Goal: Transaction & Acquisition: Purchase product/service

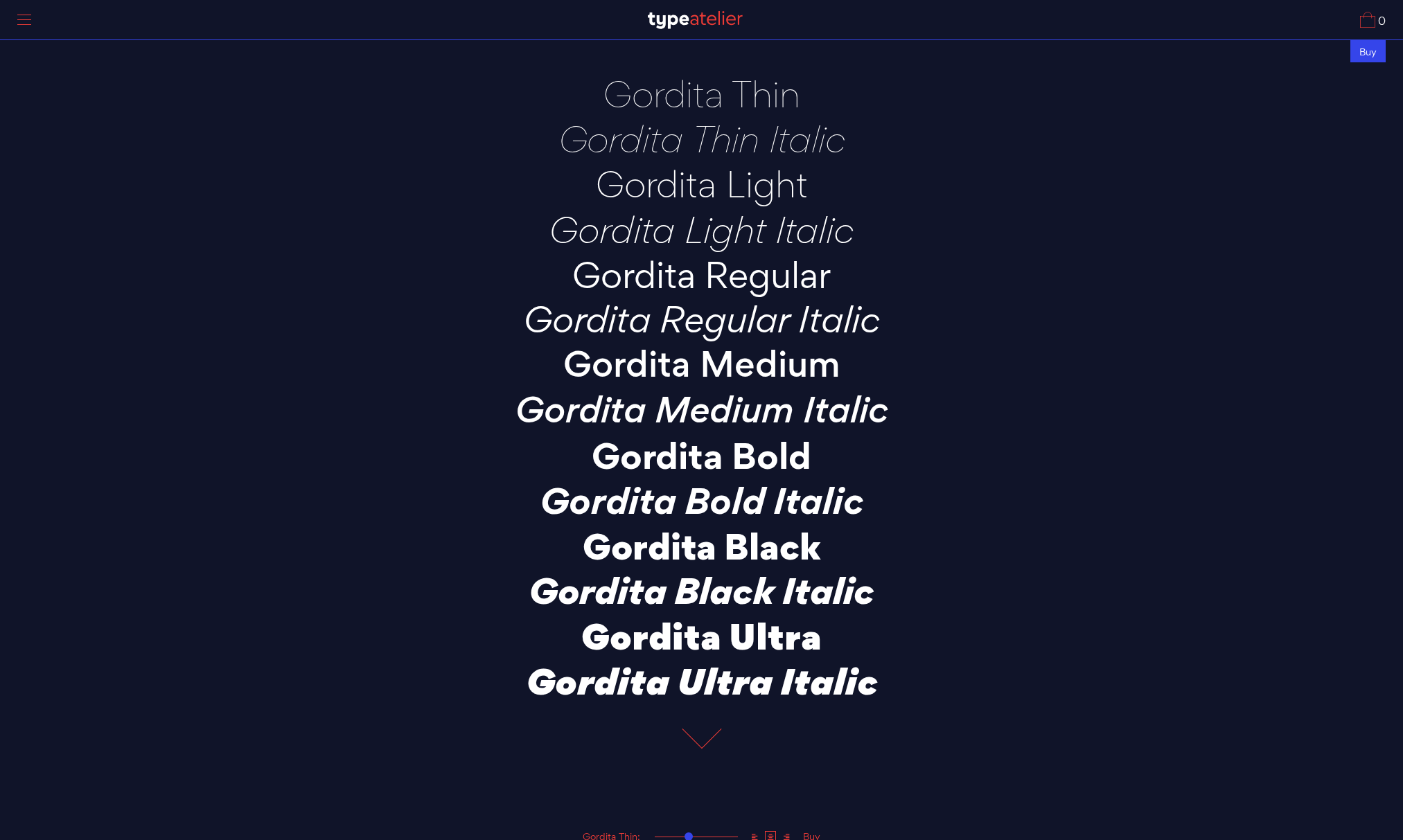
click at [1362, 54] on div "Buy" at bounding box center [1368, 50] width 36 height 23
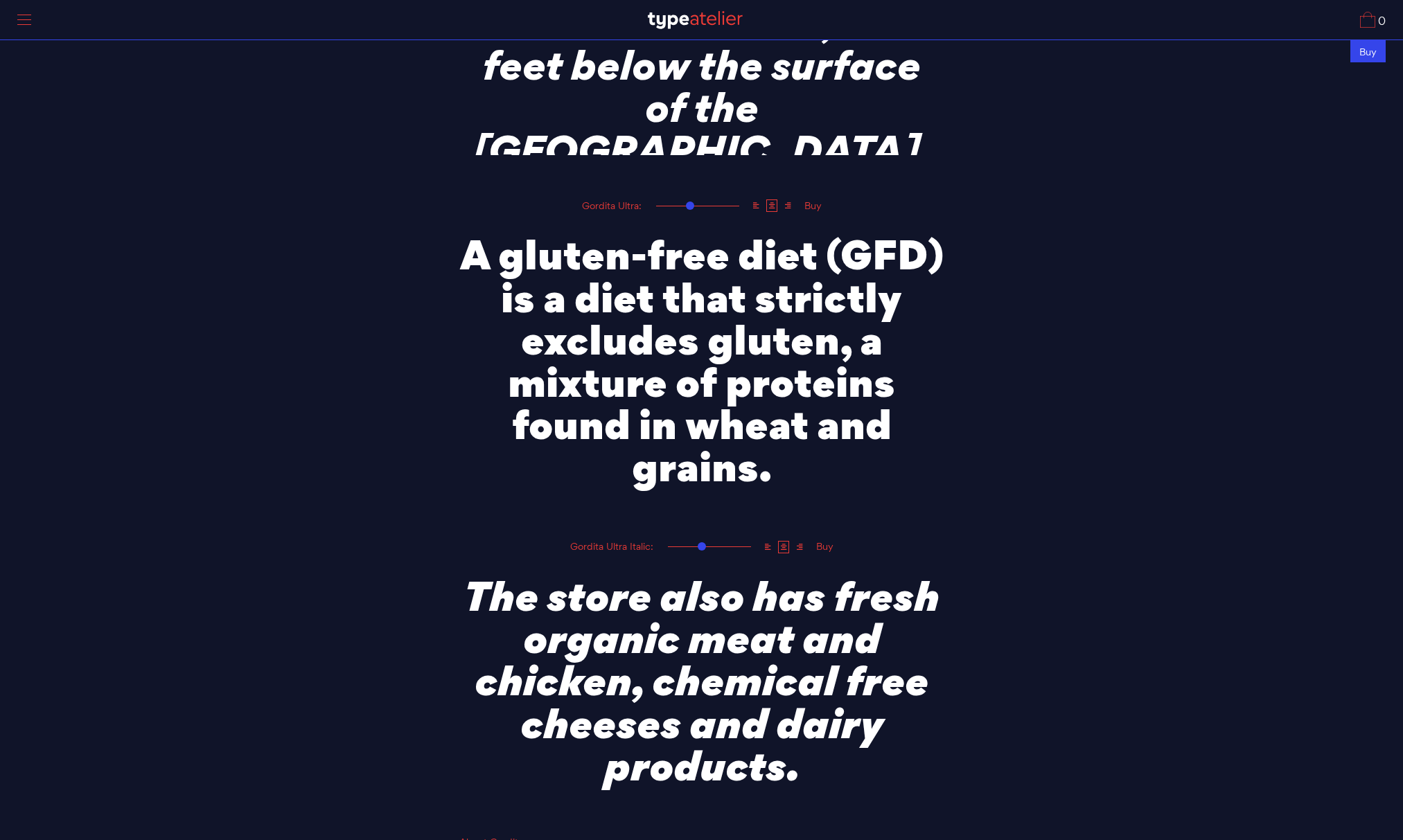
scroll to position [5353, 0]
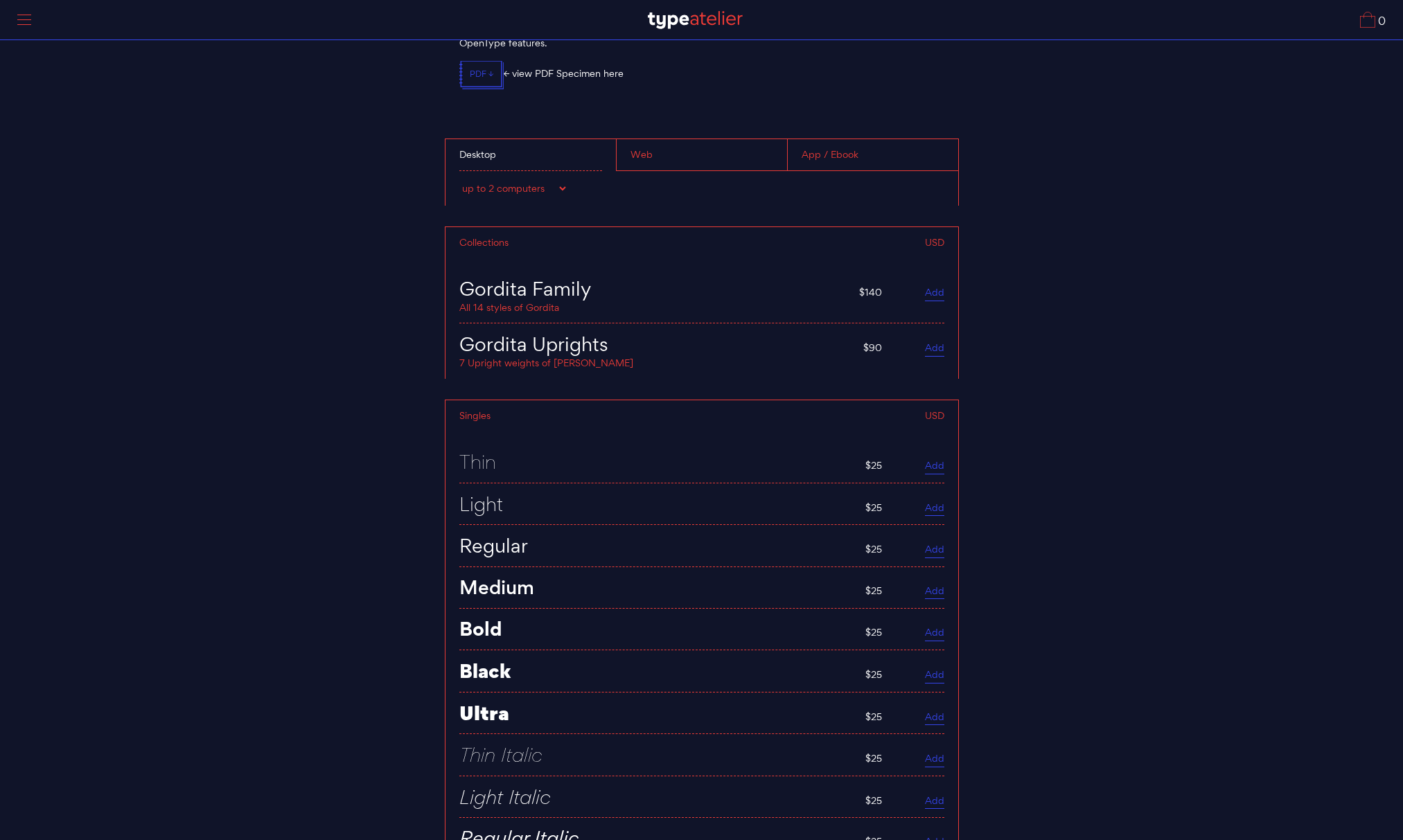
click at [934, 290] on link "Add" at bounding box center [934, 294] width 19 height 16
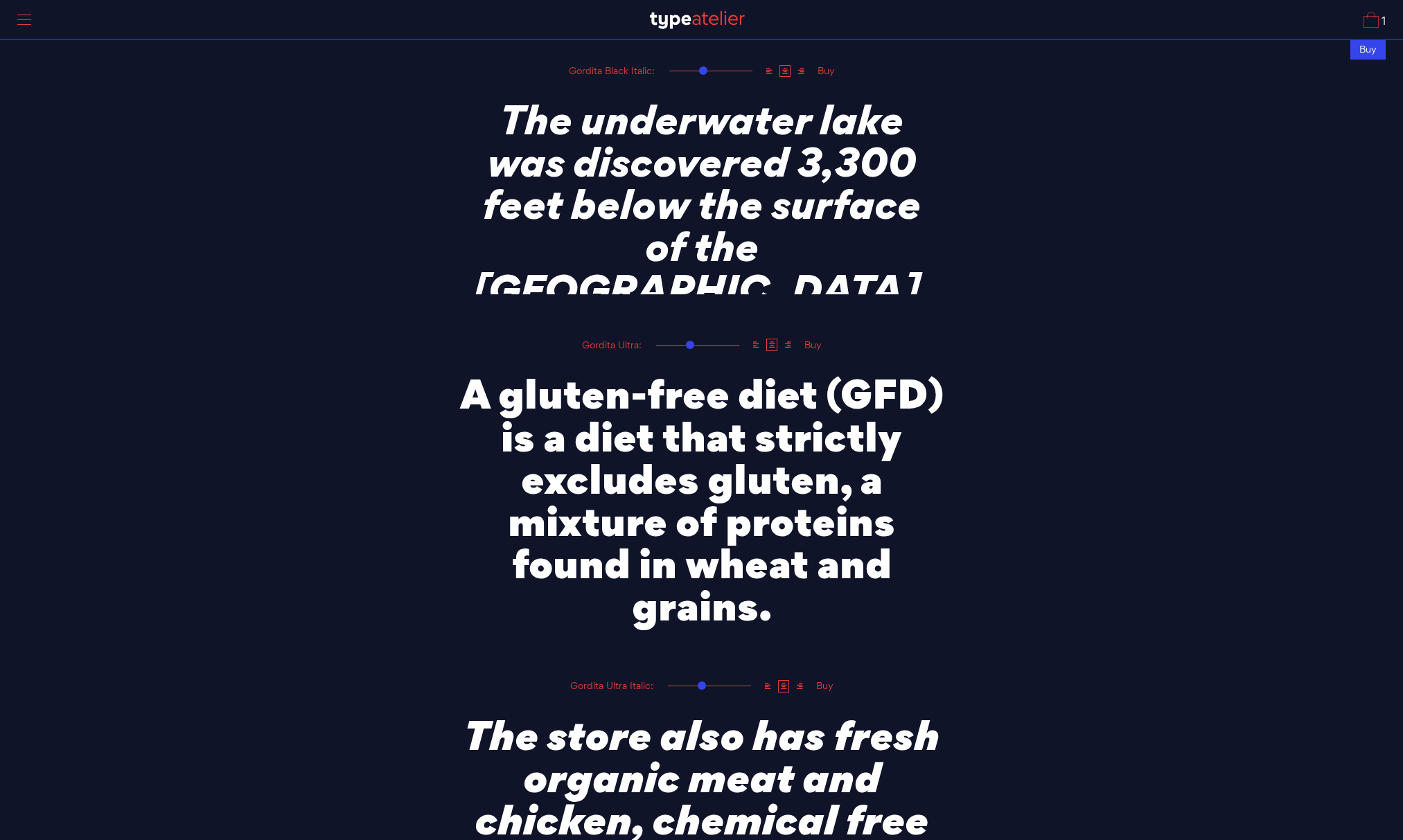
scroll to position [3928, 0]
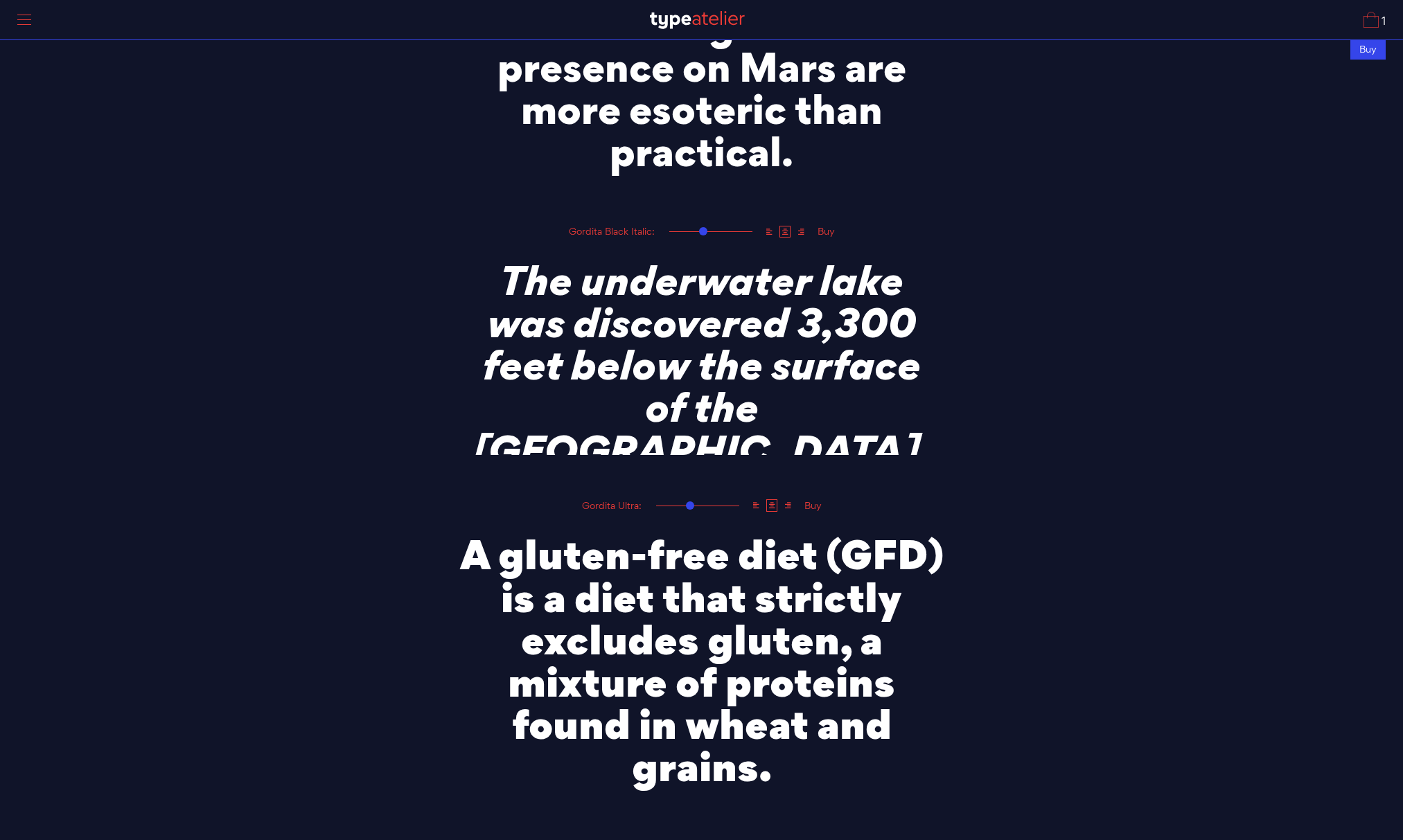
drag, startPoint x: 703, startPoint y: 311, endPoint x: 598, endPoint y: 311, distance: 105.0
click at [598, 311] on textarea "The underwater lake was discovered 3,300 feet below the surface of the [GEOGRAP…" at bounding box center [701, 346] width 485 height 215
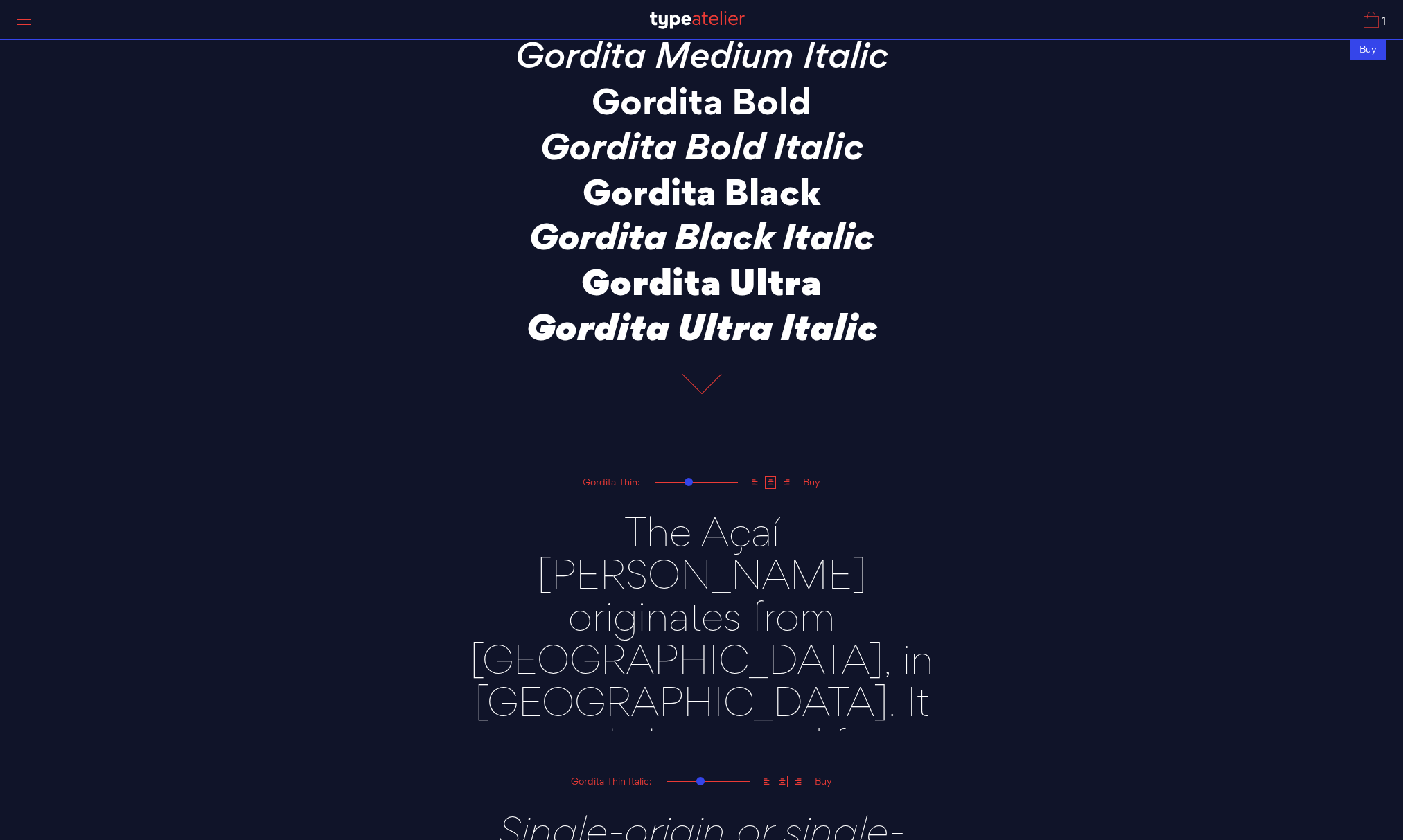
scroll to position [323, 0]
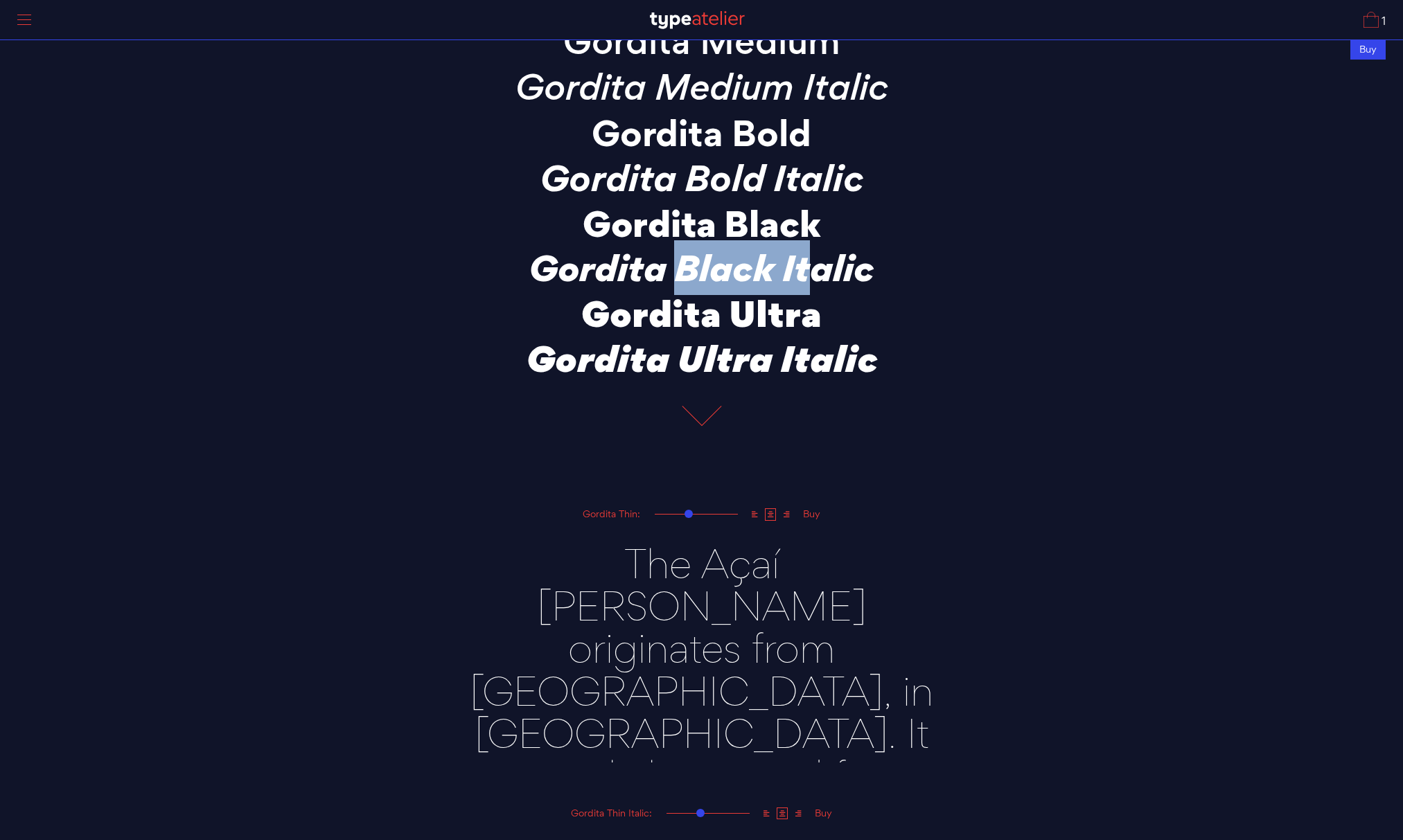
drag, startPoint x: 716, startPoint y: 256, endPoint x: 571, endPoint y: 252, distance: 145.1
click at [571, 252] on p "Gordita Black Italic" at bounding box center [701, 268] width 485 height 38
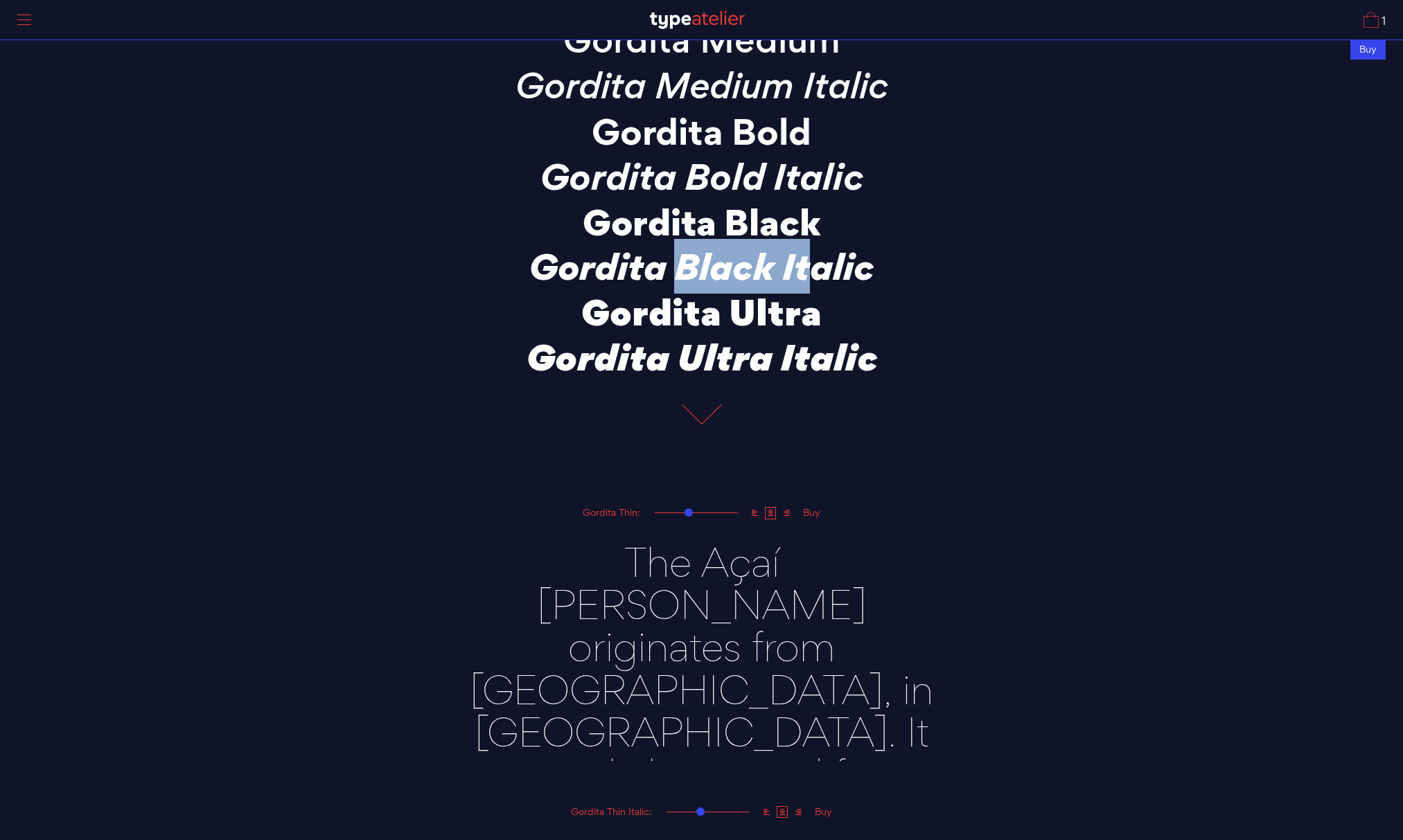
scroll to position [360, 0]
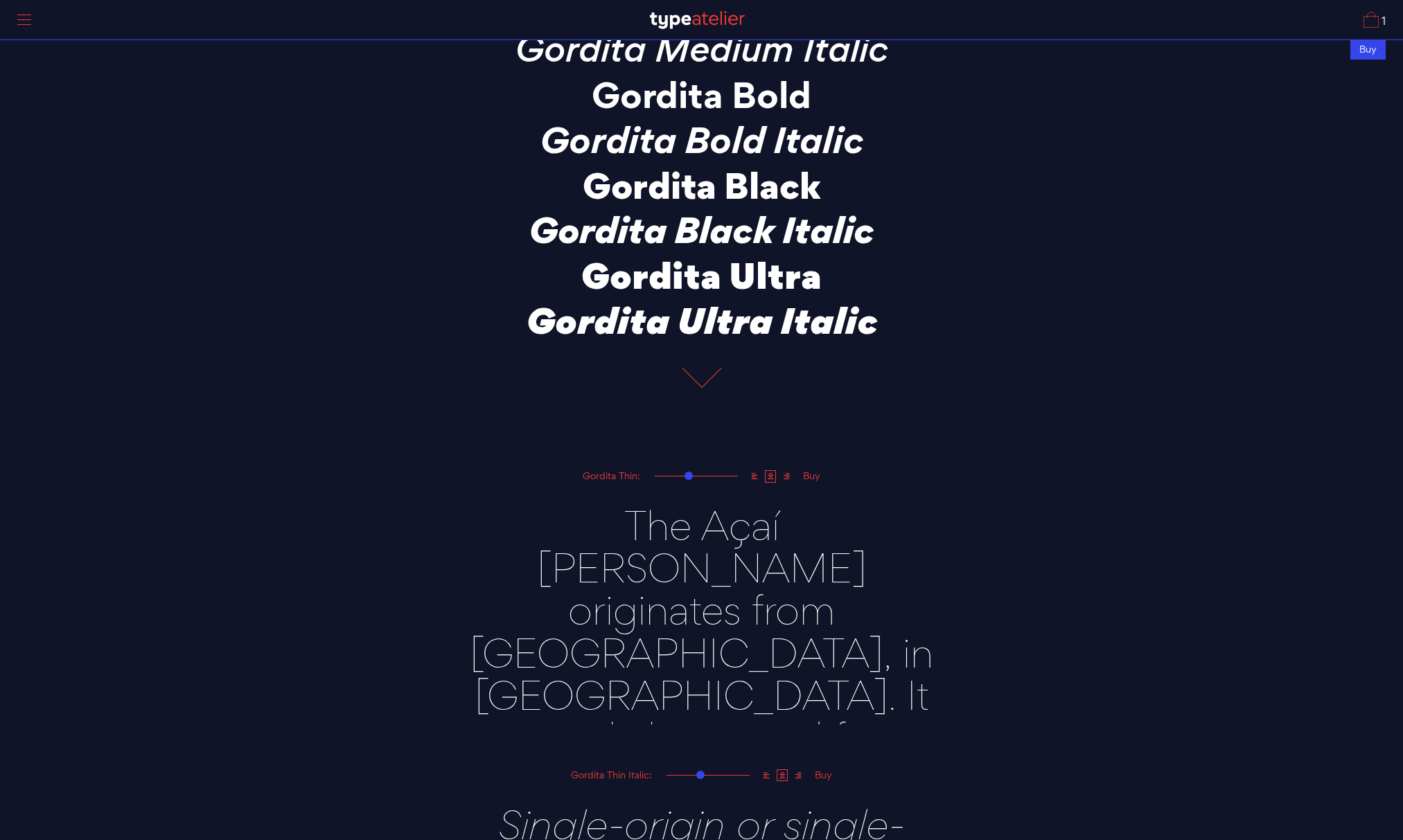
click at [651, 529] on textarea "The Açaí [PERSON_NAME] originates from [GEOGRAPHIC_DATA], in [GEOGRAPHIC_DATA].…" at bounding box center [701, 604] width 485 height 240
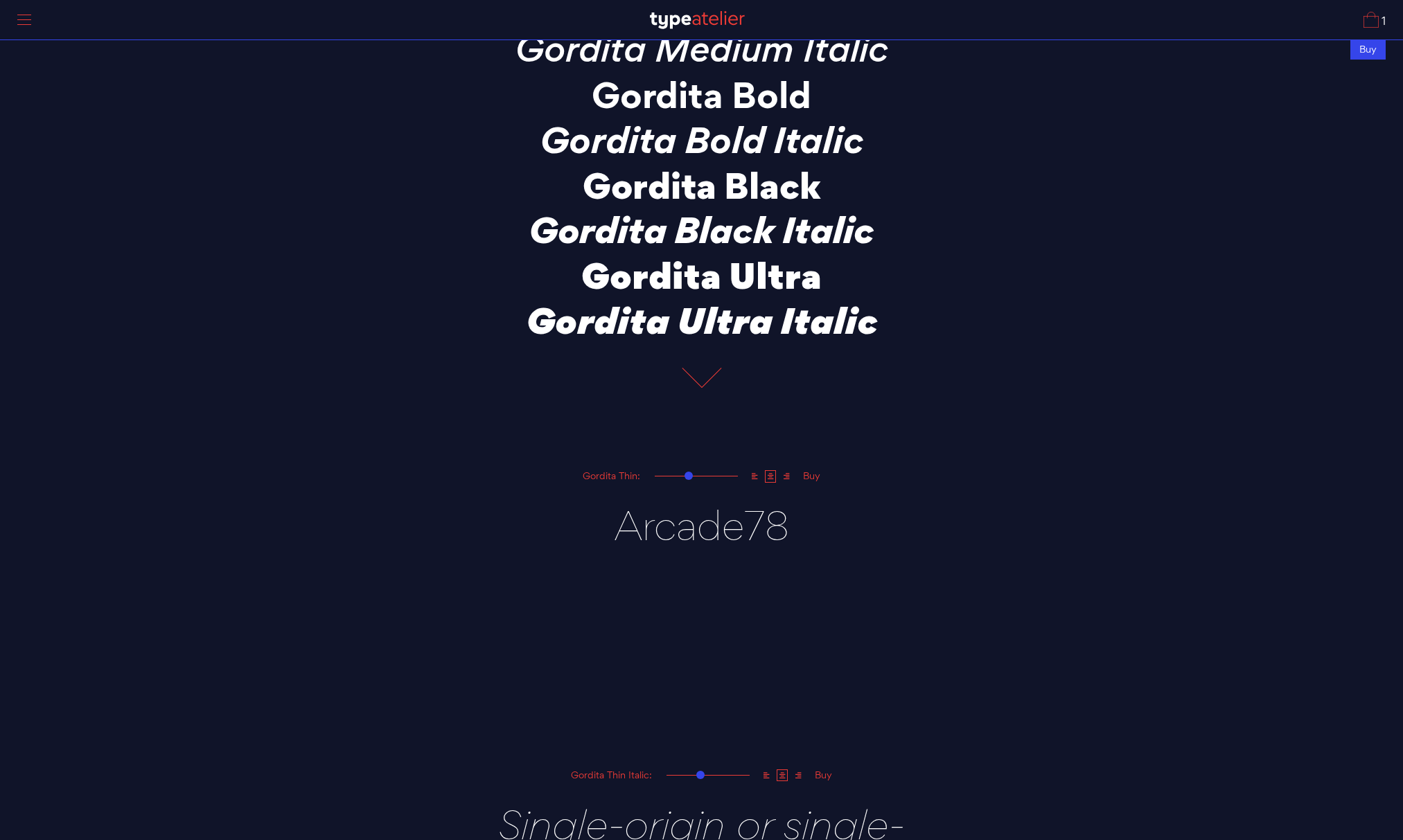
type textarea "Arcade78"
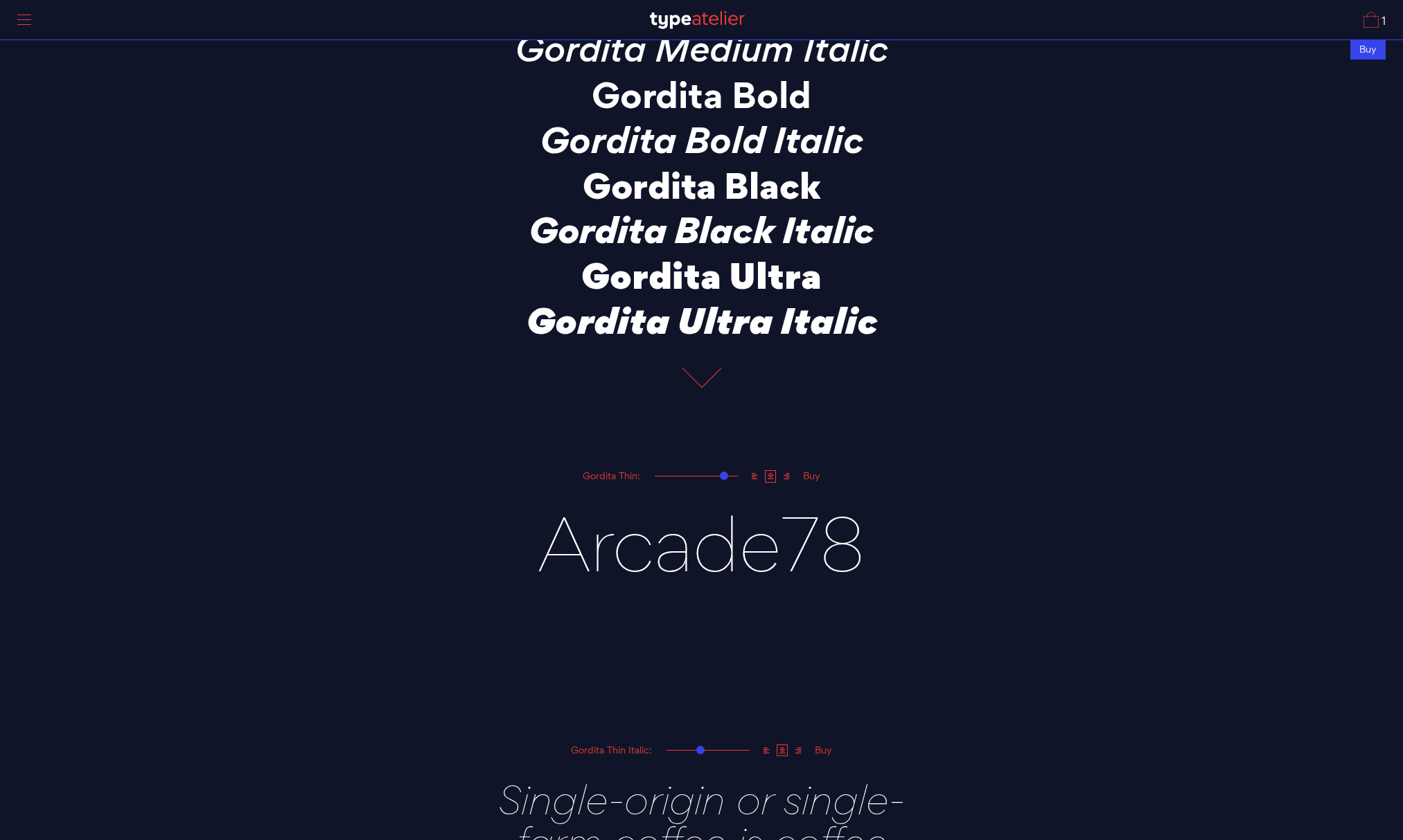
drag, startPoint x: 687, startPoint y: 474, endPoint x: 724, endPoint y: 474, distance: 37.0
click at [724, 474] on div at bounding box center [725, 476] width 9 height 9
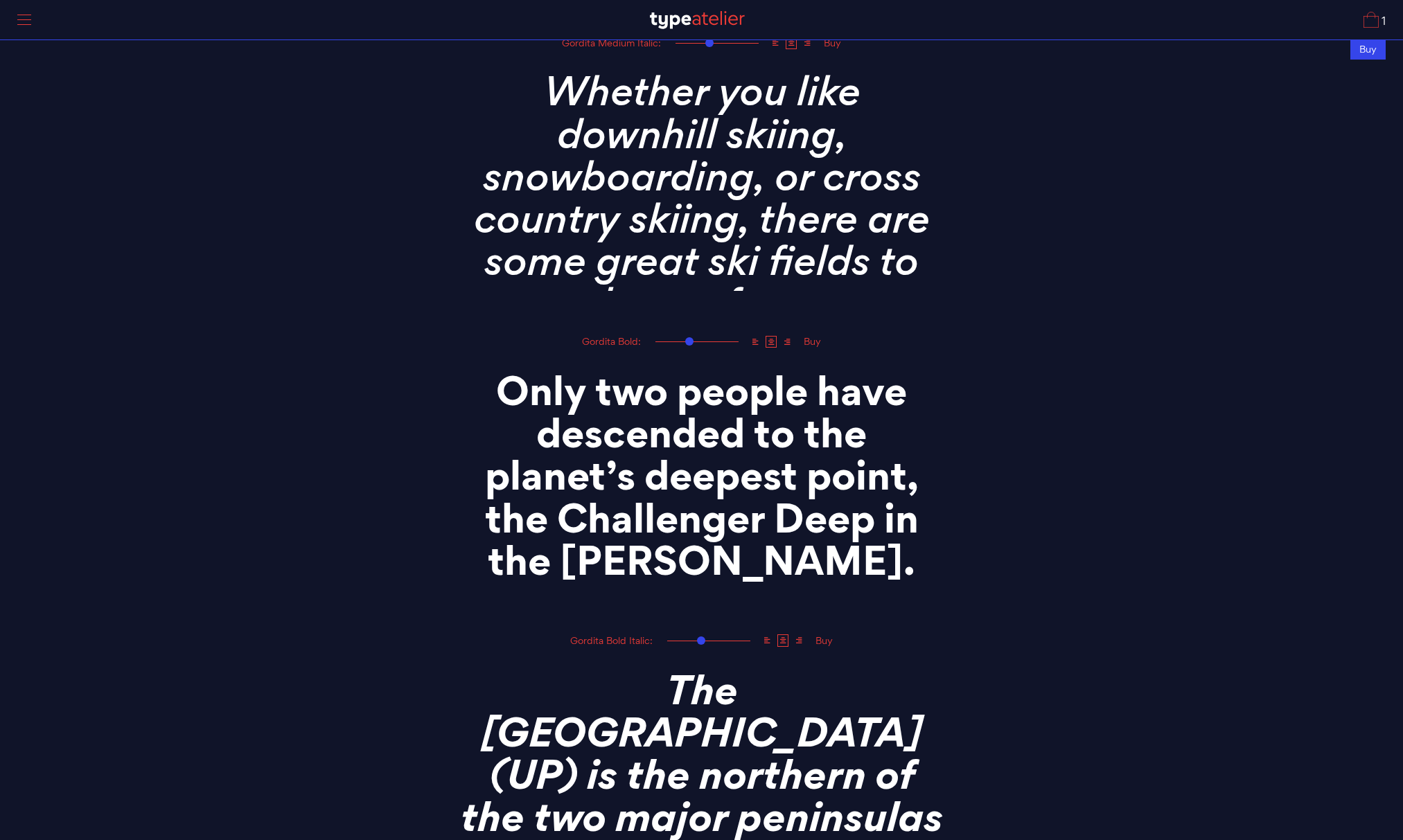
scroll to position [2819, 0]
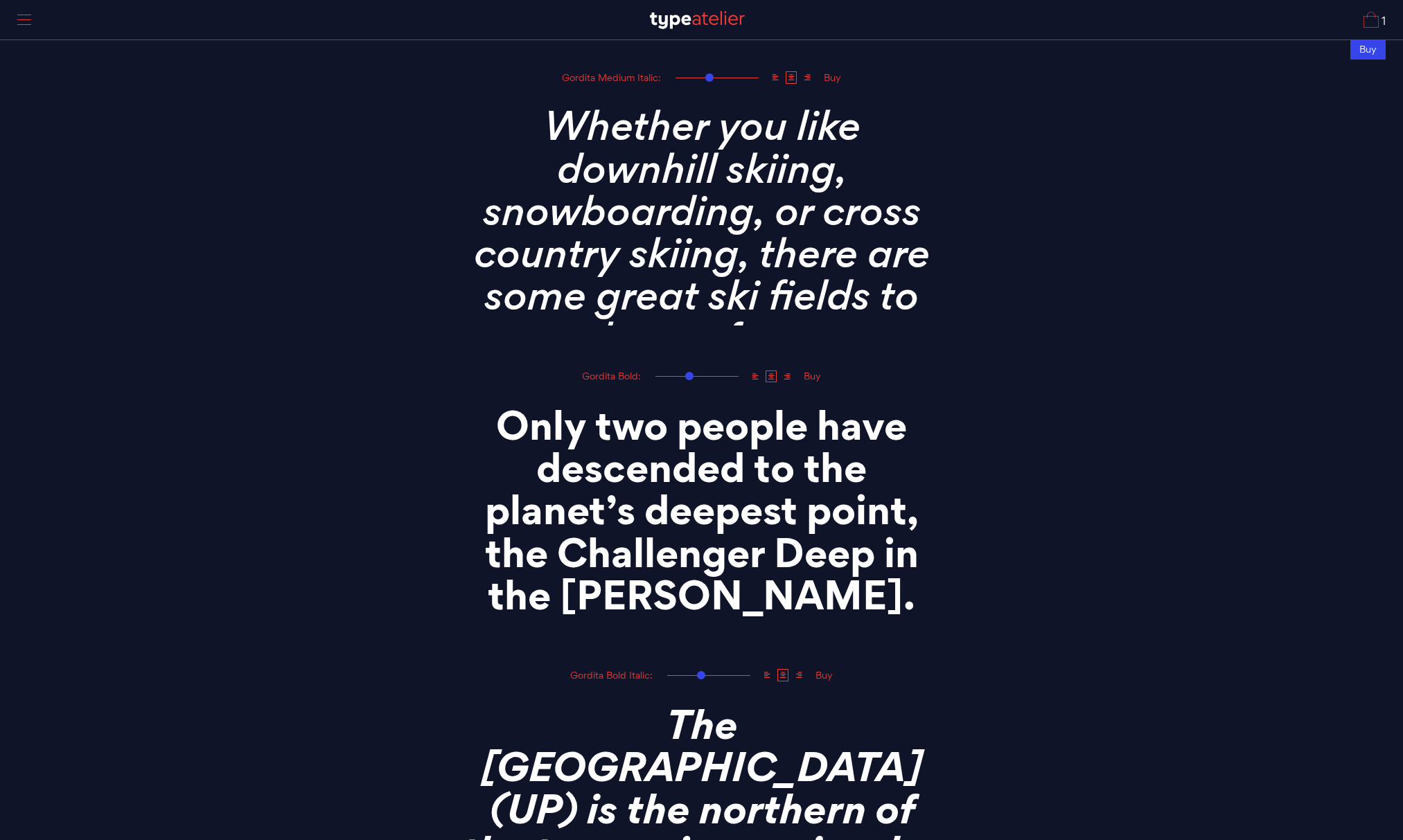
click at [681, 496] on textarea "Only two people have descended to the planet’s deepest point, the Challenger De…" at bounding box center [701, 505] width 485 height 240
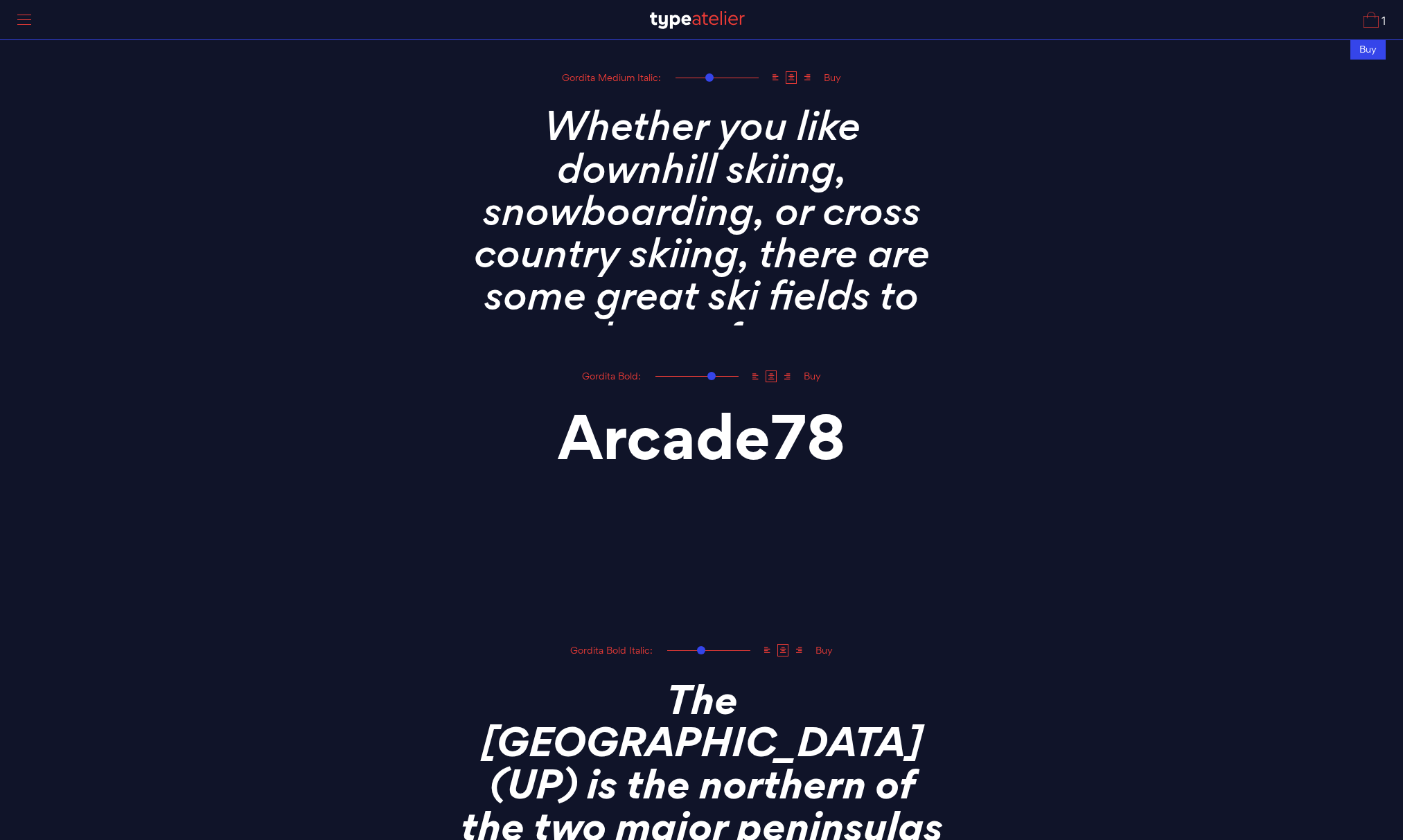
drag, startPoint x: 688, startPoint y: 374, endPoint x: 712, endPoint y: 374, distance: 24.0
click at [712, 374] on div at bounding box center [712, 376] width 9 height 9
click at [754, 378] on icon at bounding box center [755, 377] width 11 height 12
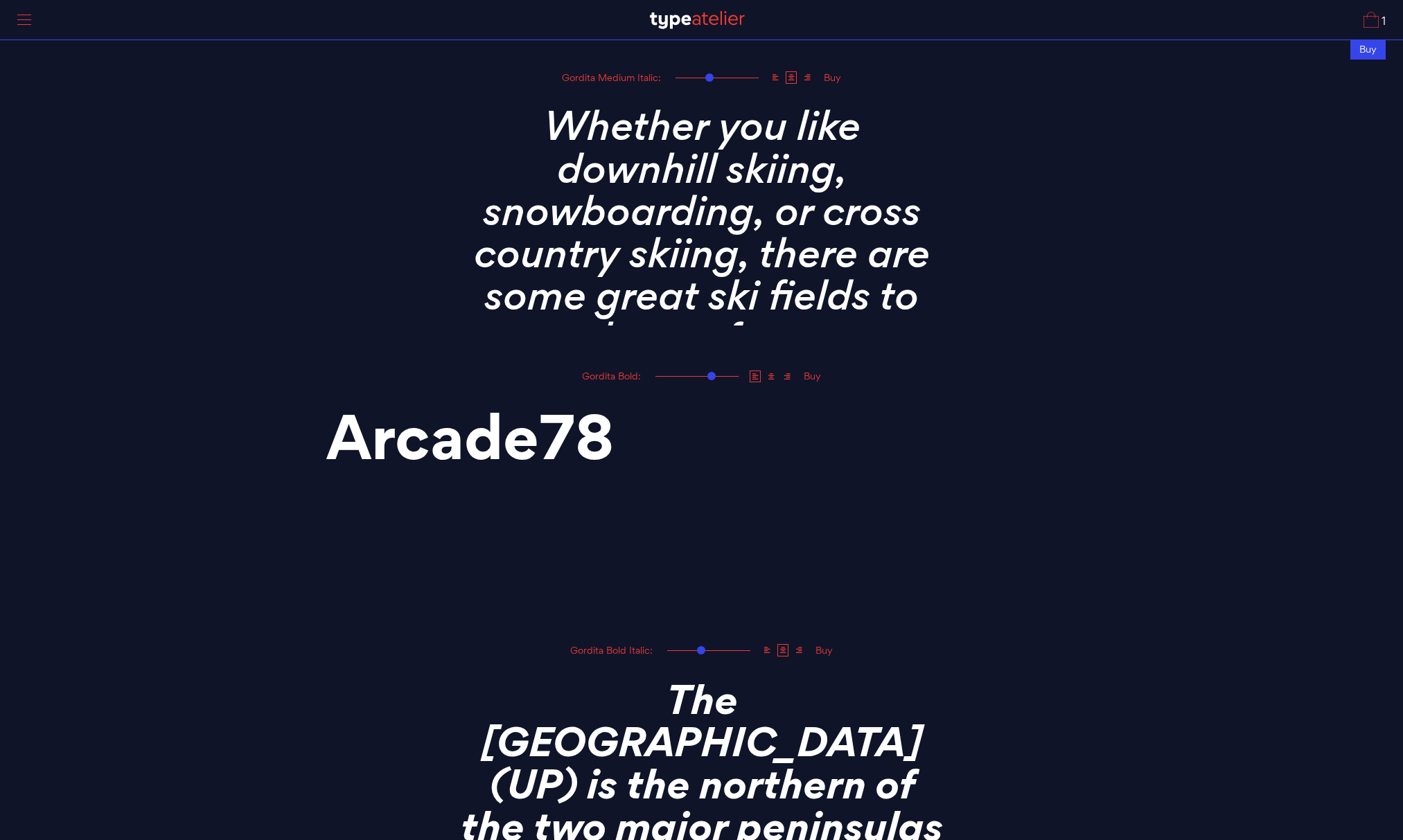
click at [788, 380] on icon at bounding box center [786, 377] width 11 height 12
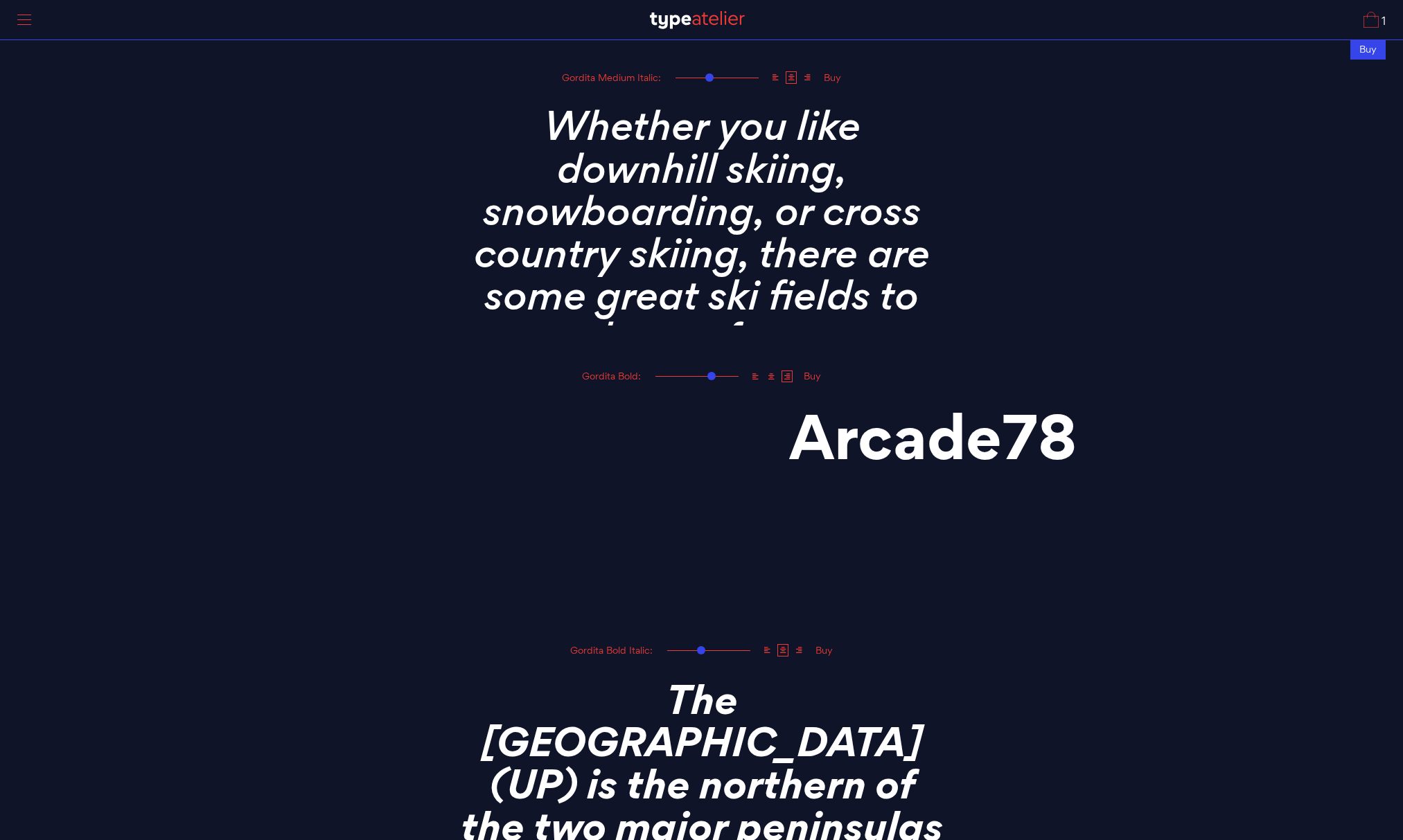
click at [766, 378] on icon at bounding box center [771, 377] width 11 height 12
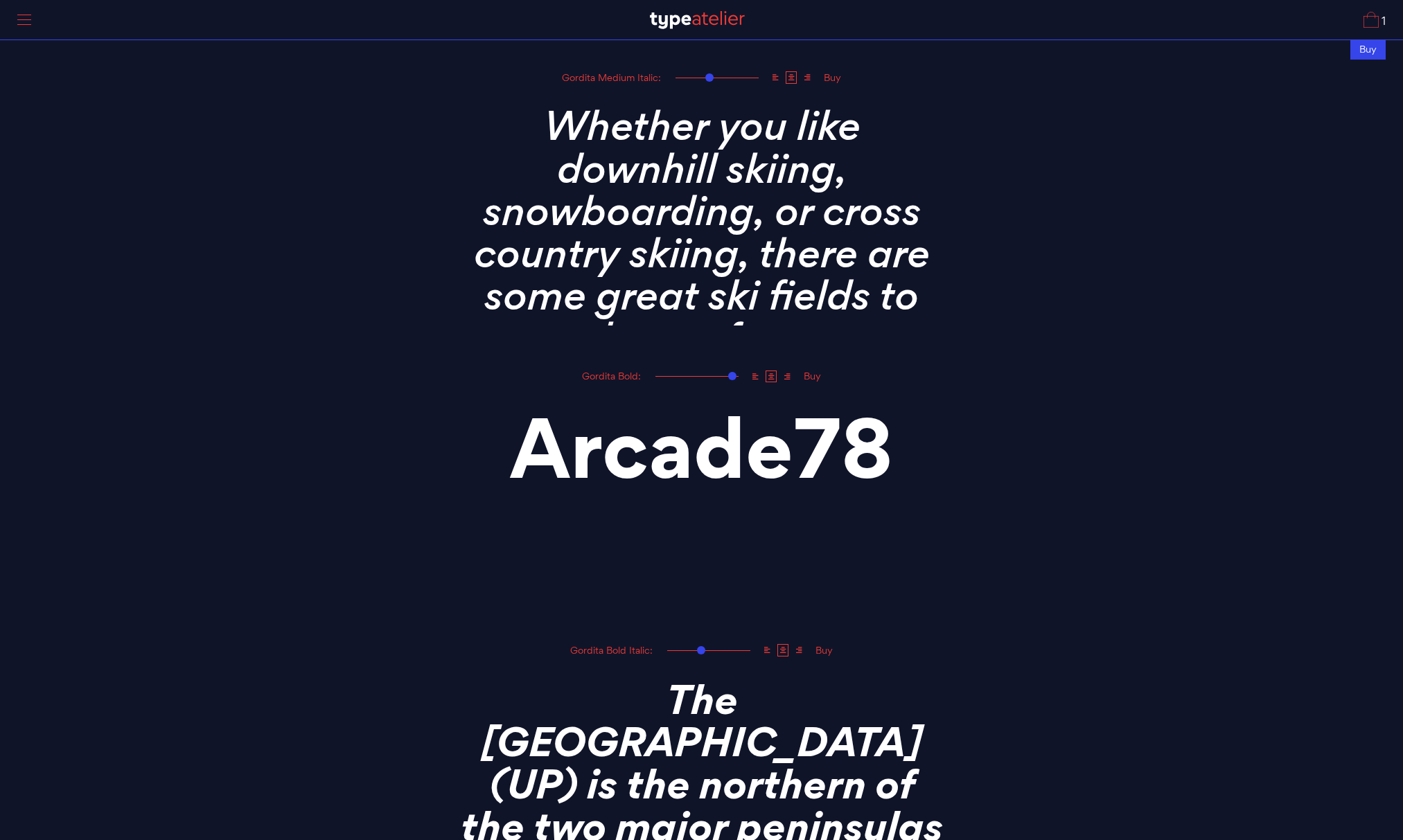
drag, startPoint x: 708, startPoint y: 374, endPoint x: 732, endPoint y: 374, distance: 24.0
click at [732, 374] on div at bounding box center [732, 376] width 9 height 9
drag, startPoint x: 574, startPoint y: 450, endPoint x: 512, endPoint y: 450, distance: 62.0
click at [512, 450] on textarea "Only two people have descended to the planet’s deepest point, the Challenger De…" at bounding box center [701, 492] width 999 height 215
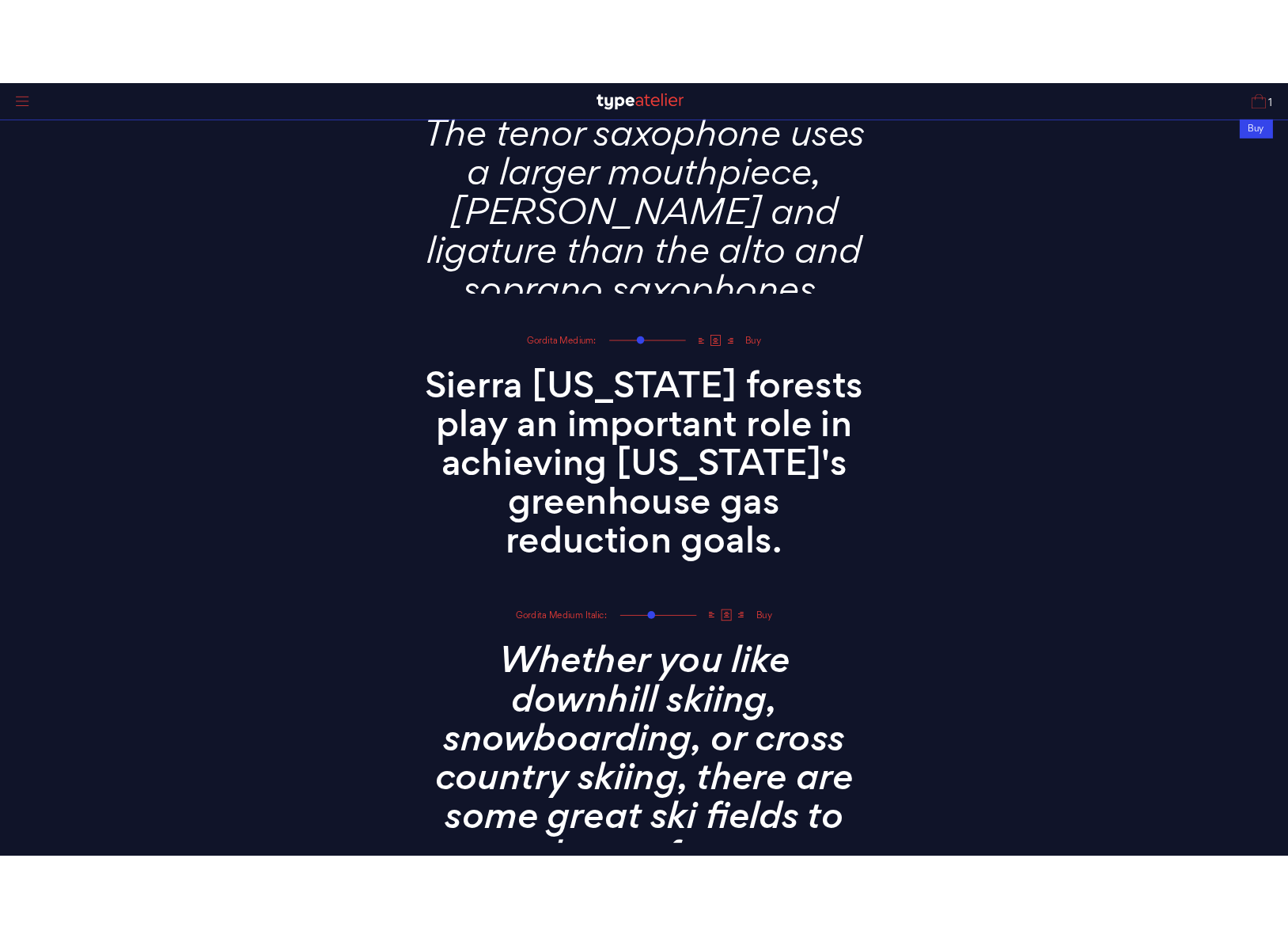
scroll to position [2495, 0]
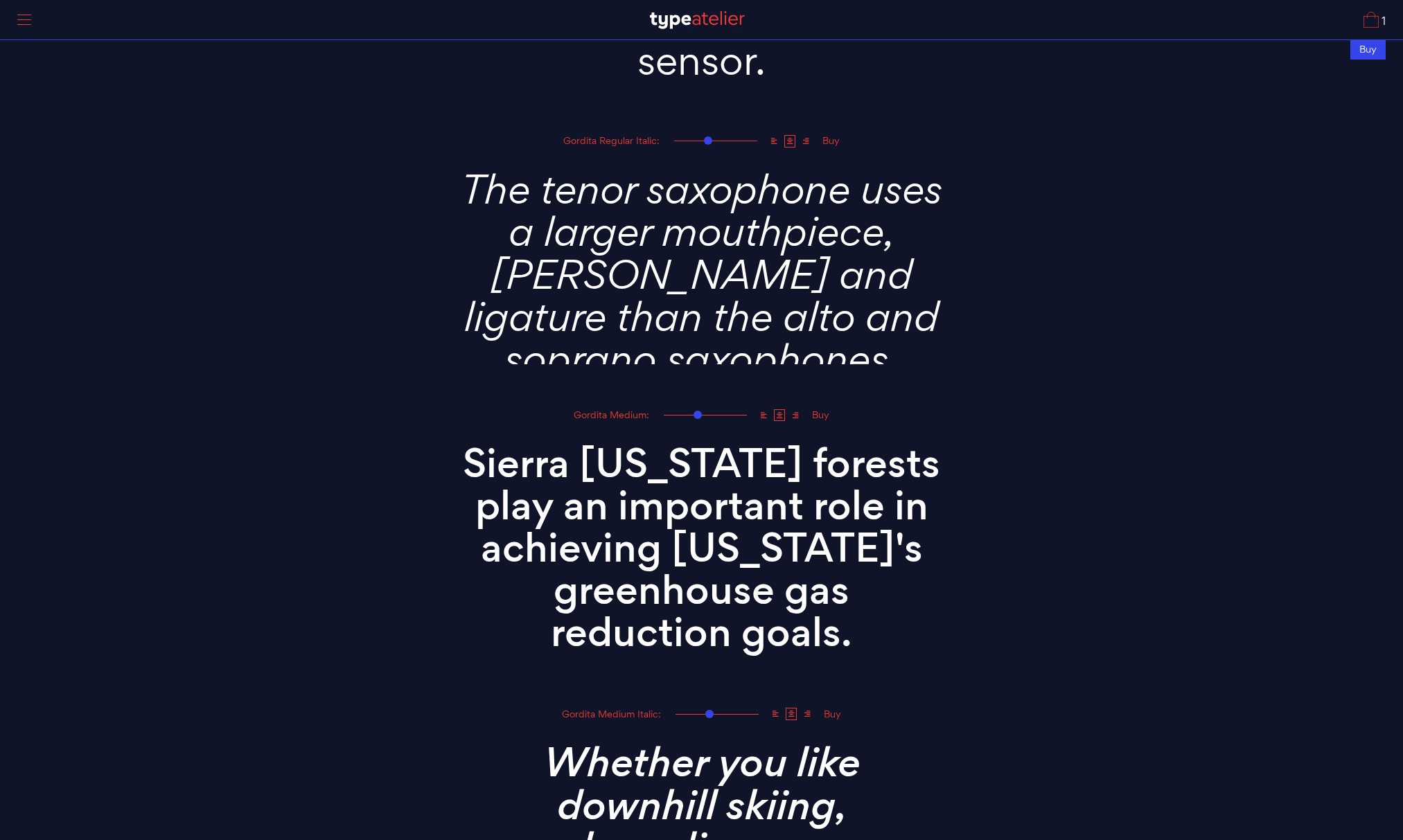
type textarea "arcade78"
